Goal: Contribute content

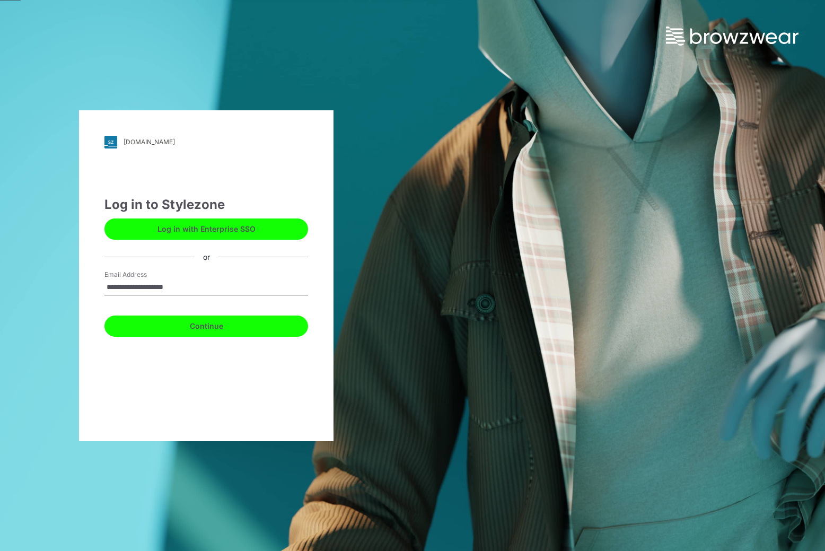
click at [198, 333] on button "Continue" at bounding box center [206, 326] width 204 height 21
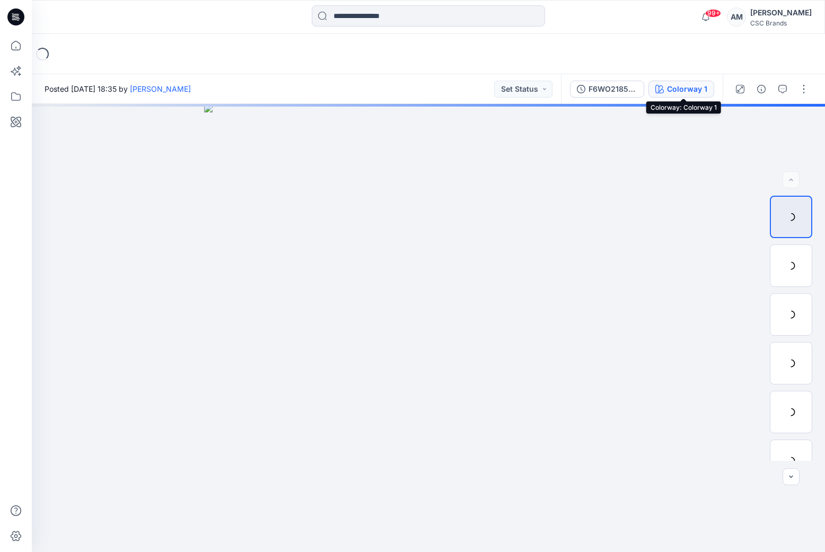
click at [696, 89] on div "Colorway 1" at bounding box center [687, 89] width 40 height 12
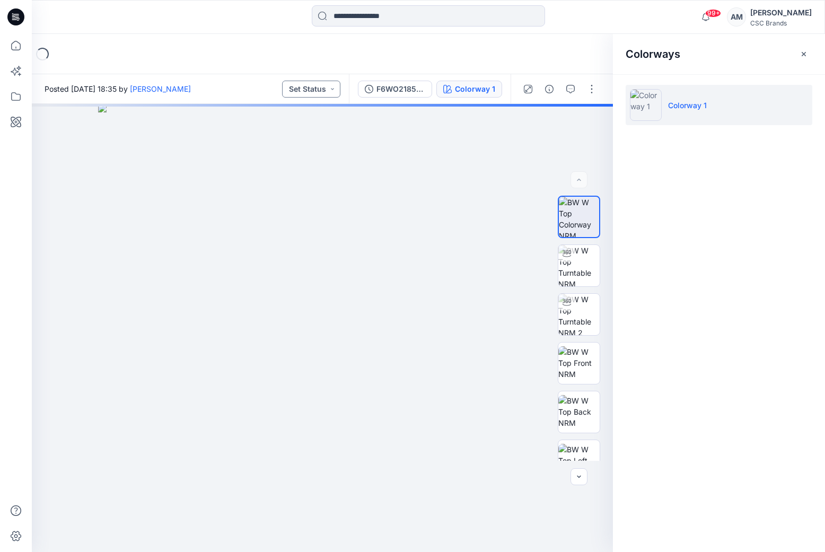
click at [322, 82] on button "Set Status" at bounding box center [311, 89] width 58 height 17
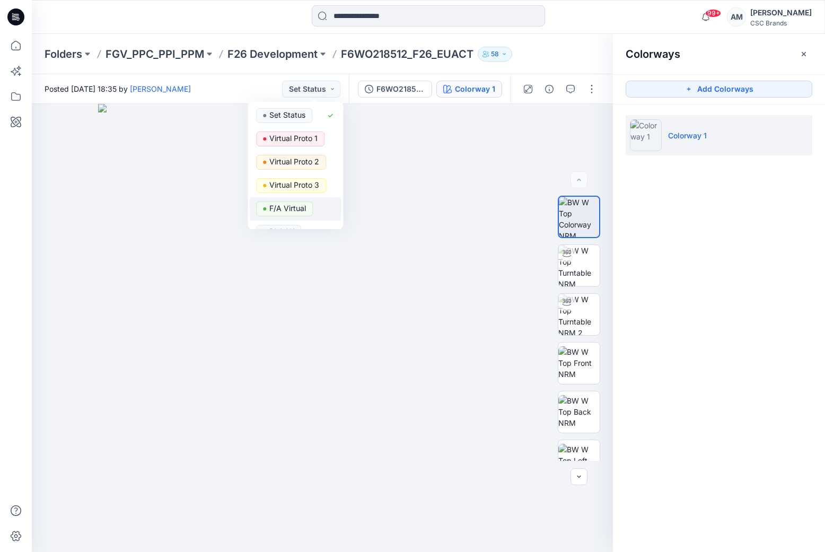
click at [291, 211] on p "F/A Virtual" at bounding box center [287, 209] width 37 height 14
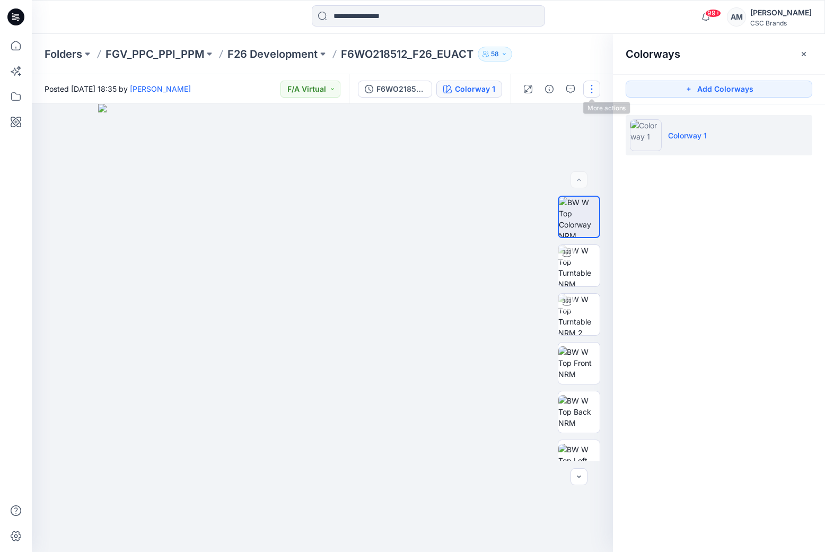
click at [592, 83] on button "button" at bounding box center [591, 89] width 17 height 17
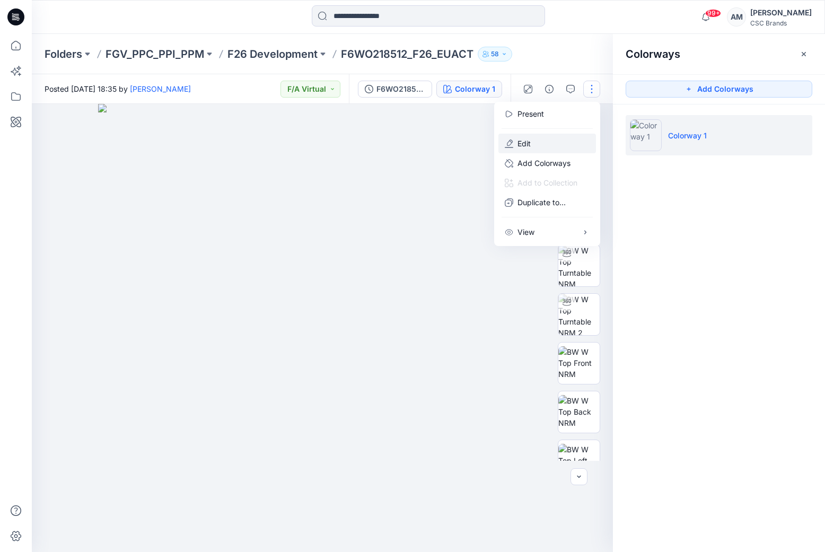
click at [543, 143] on button "Edit" at bounding box center [548, 144] width 98 height 20
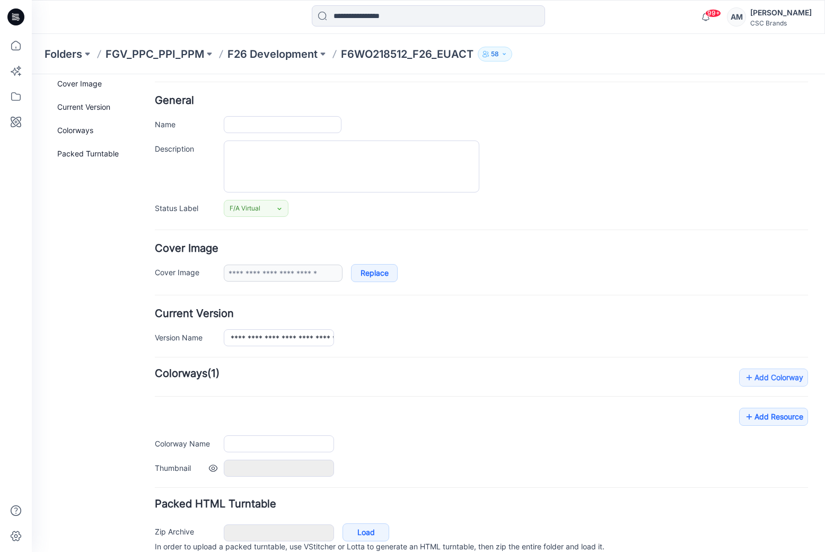
scroll to position [80, 0]
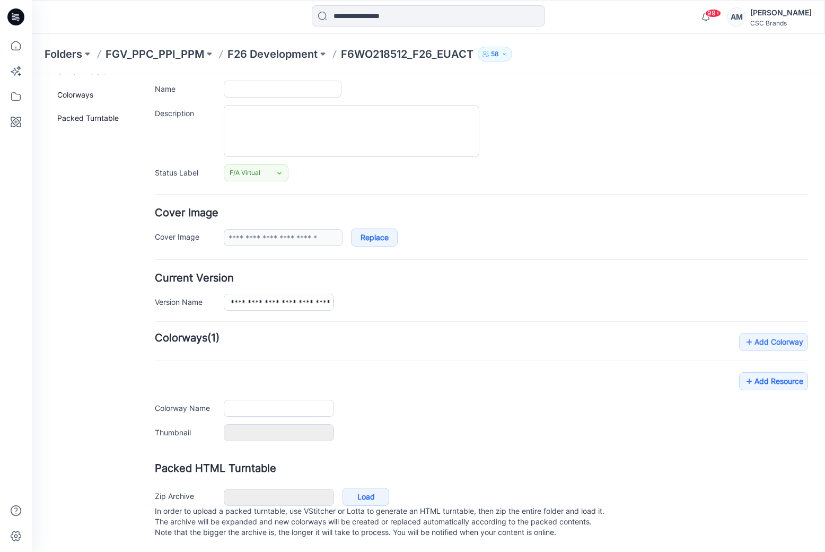
type input "**********"
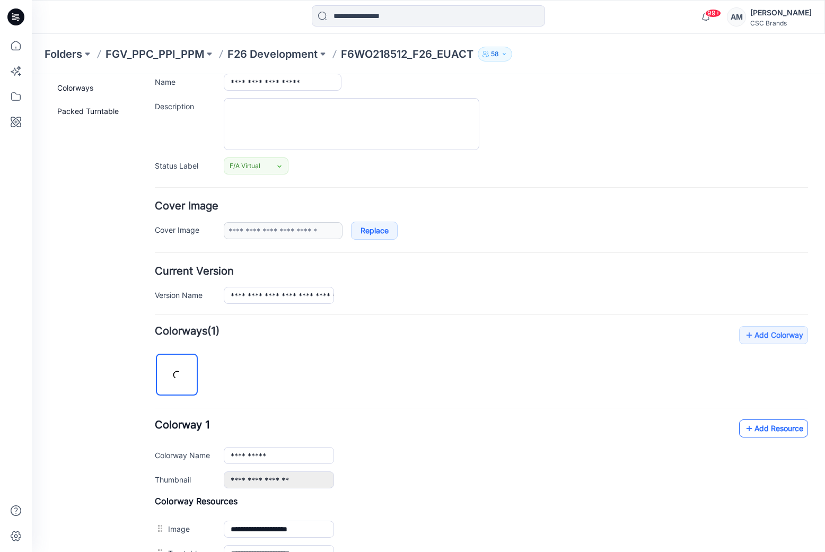
click at [748, 427] on link "Add Resource" at bounding box center [773, 429] width 69 height 18
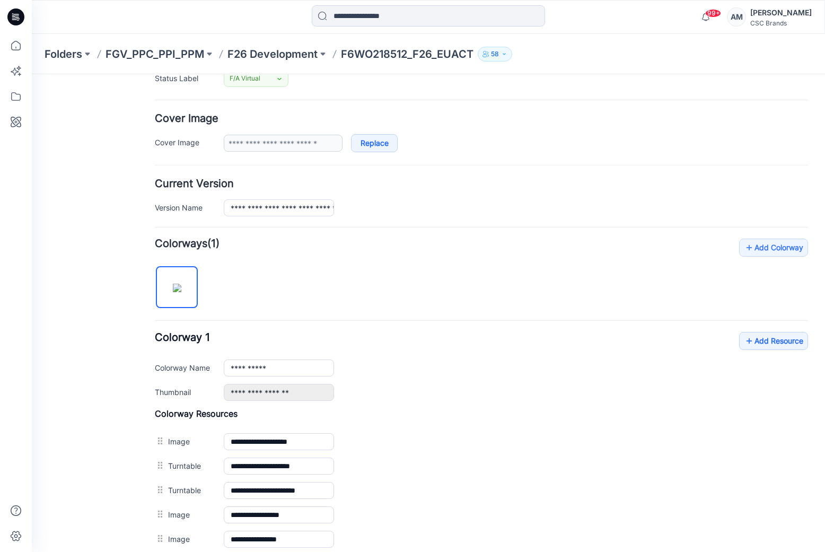
scroll to position [61, 0]
